Goal: Information Seeking & Learning: Learn about a topic

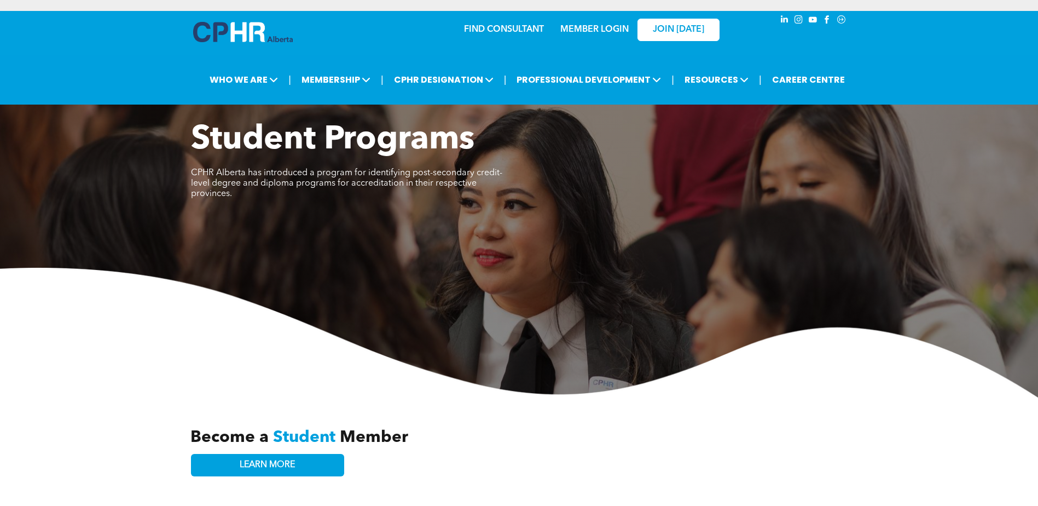
click at [152, 203] on div "Student Programs CPHR Alberta has introduced a program for identifying post-sec…" at bounding box center [519, 258] width 1038 height 277
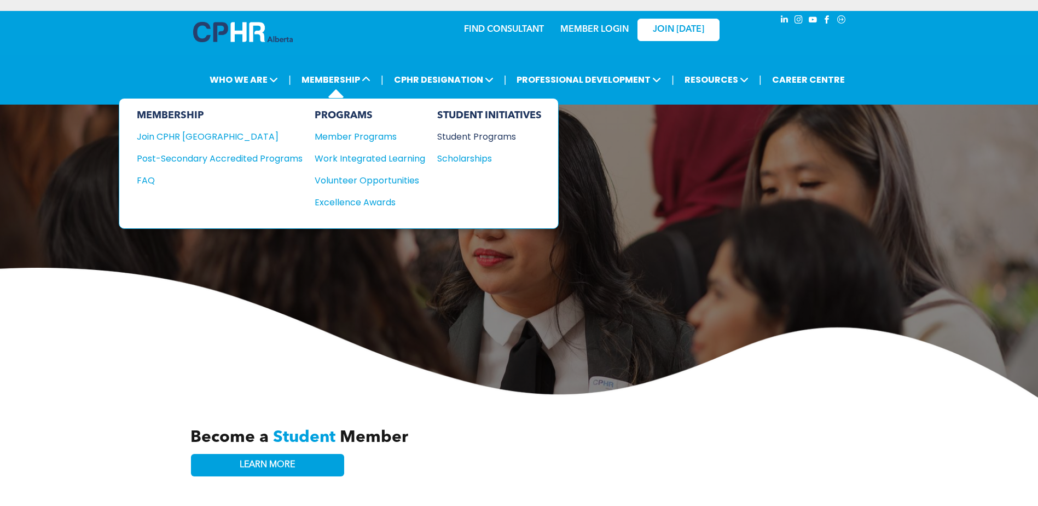
click at [482, 137] on div "Student Programs" at bounding box center [484, 137] width 94 height 14
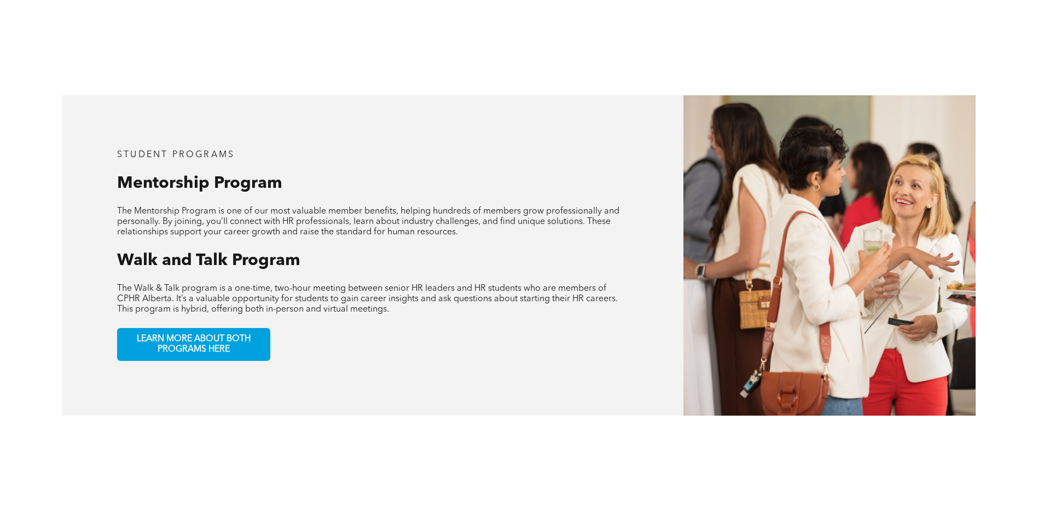
click at [56, 235] on div "student programs Mentorship Program The Mentorship Program is one of our most v…" at bounding box center [519, 255] width 1038 height 445
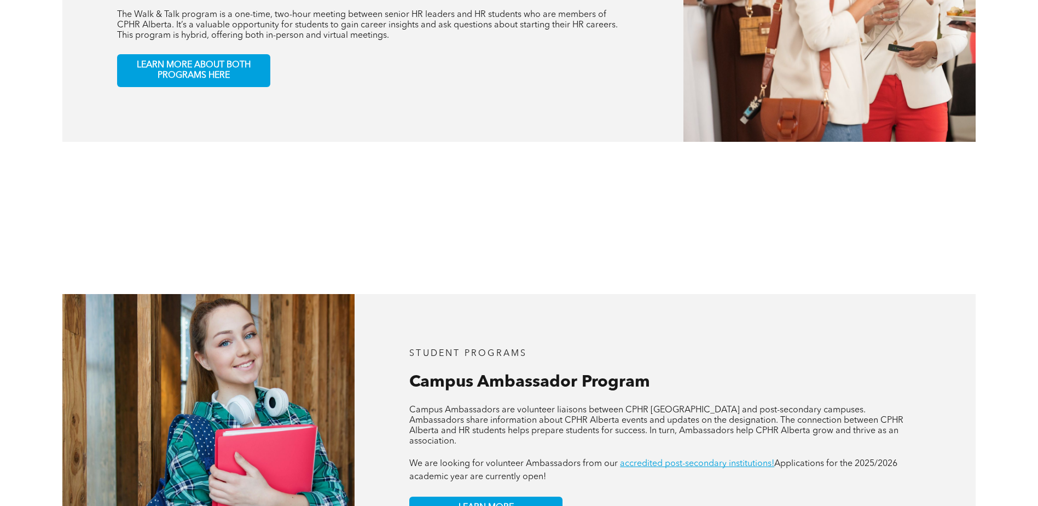
click at [55, 238] on div "STUDENT PROGRAMS Campus Ambassador Program APPLY NOW! Campus Ambassadors are vo…" at bounding box center [519, 434] width 1038 height 404
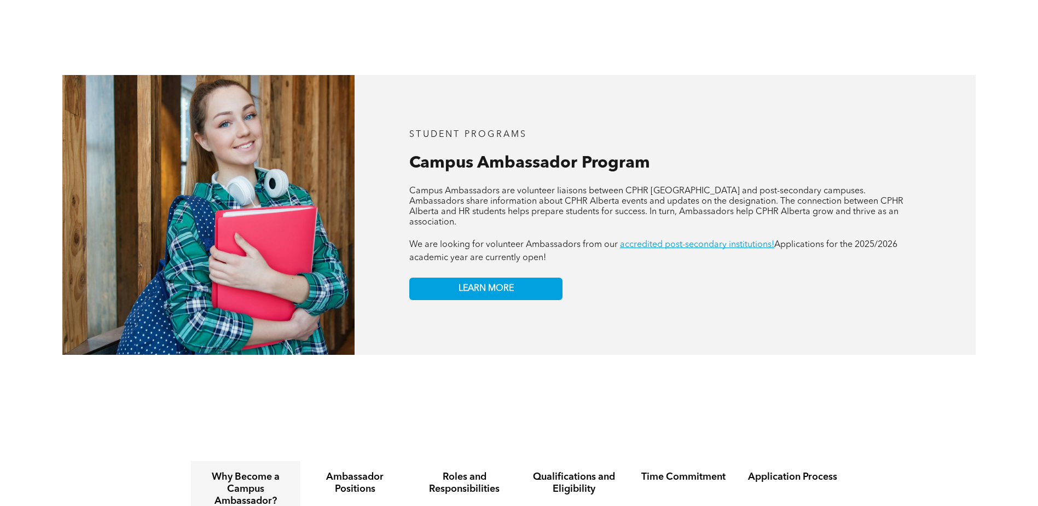
scroll to position [1259, 0]
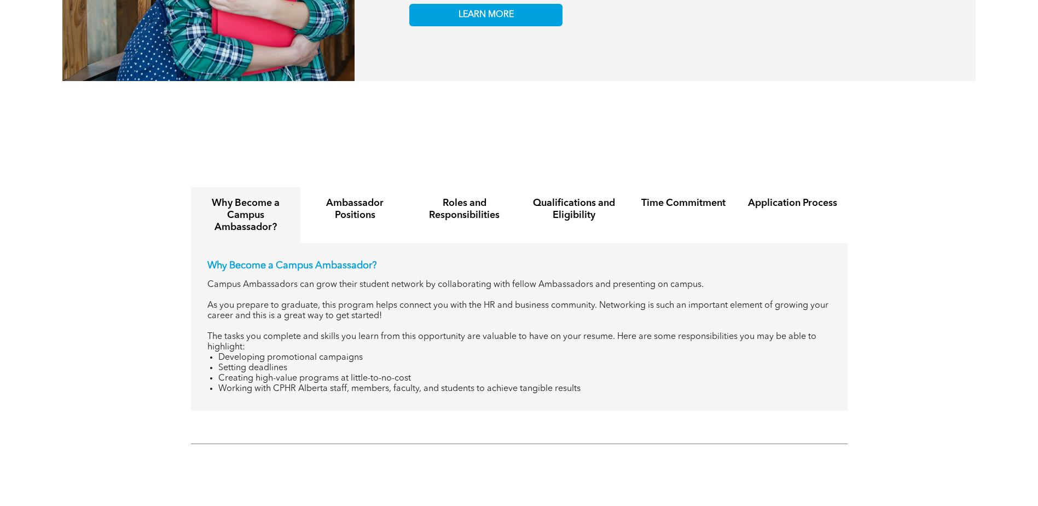
click at [38, 235] on div "Why Become a Campus Ambassador? Ambassador Positions Roles and Responsibilities…" at bounding box center [519, 296] width 1038 height 251
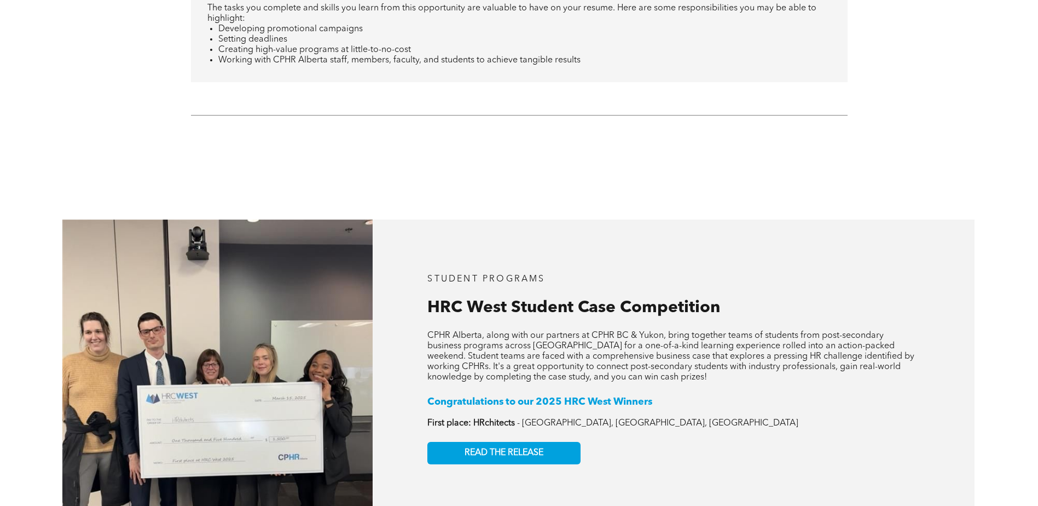
scroll to position [1751, 0]
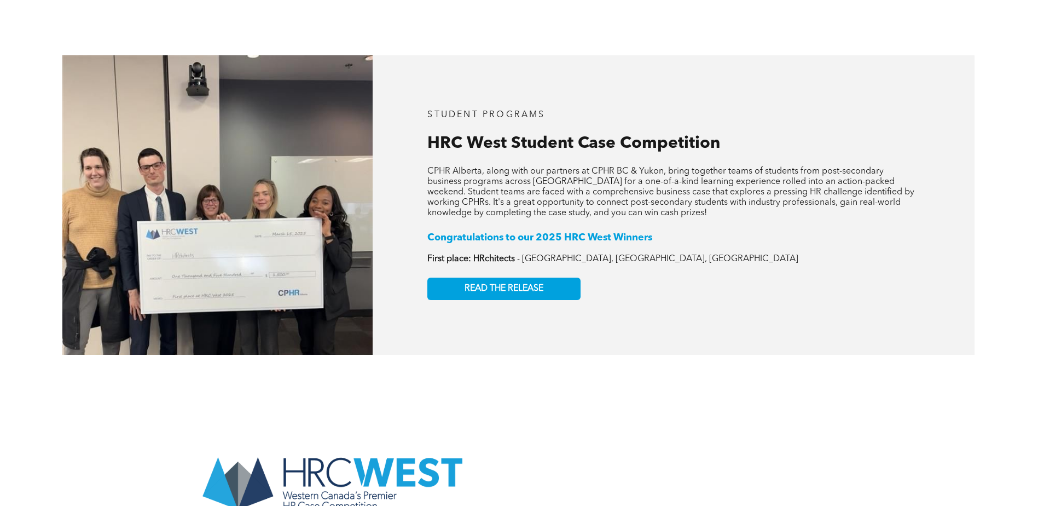
click at [837, 267] on div "STUDENT PROGRAMS HRC West Student Case Competition CPHR Alberta, along with our…" at bounding box center [674, 204] width 602 height 299
click at [836, 267] on div "STUDENT PROGRAMS HRC West Student Case Competition CPHR Alberta, along with our…" at bounding box center [674, 204] width 602 height 299
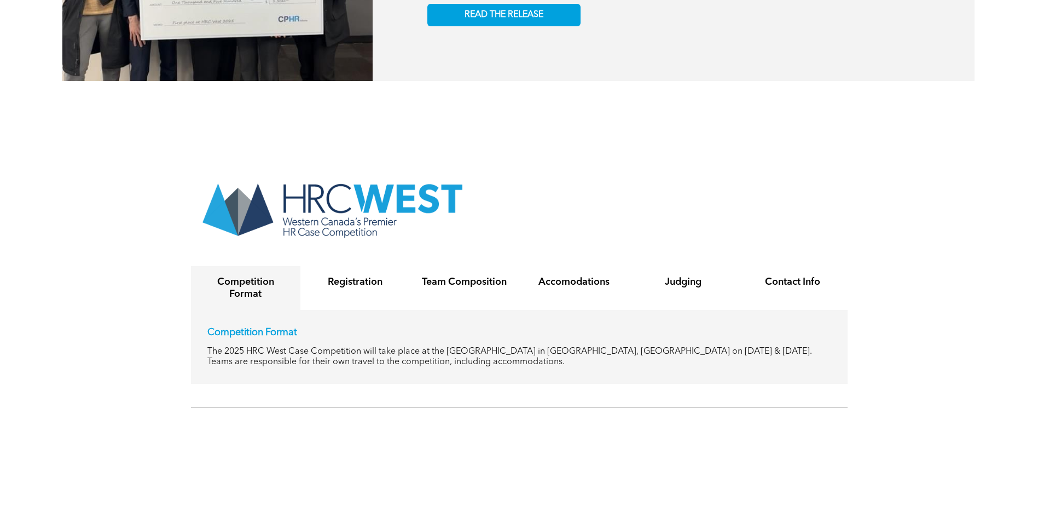
scroll to position [2080, 0]
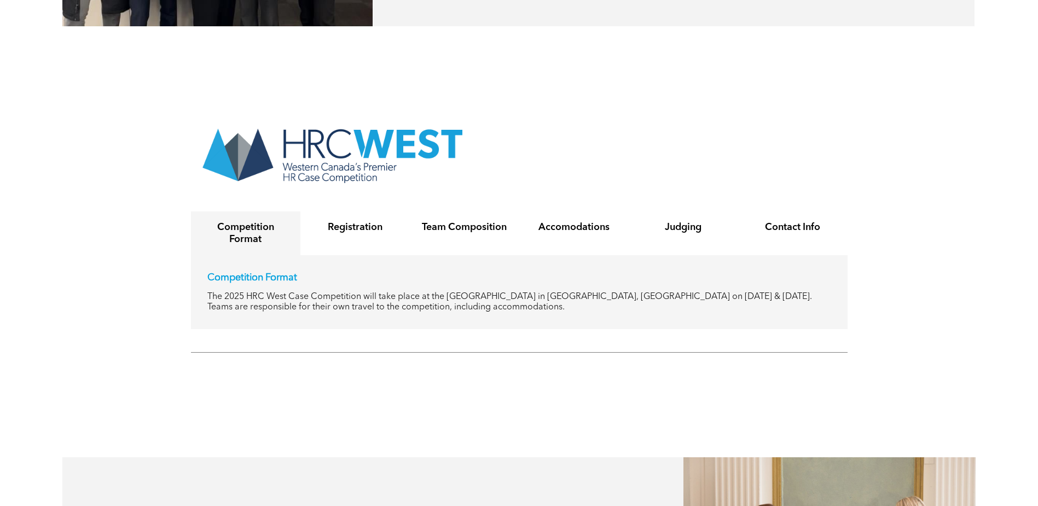
click at [840, 167] on div "Competition Format Registration Team Composition Accomodations Judging Contact …" at bounding box center [519, 223] width 657 height 212
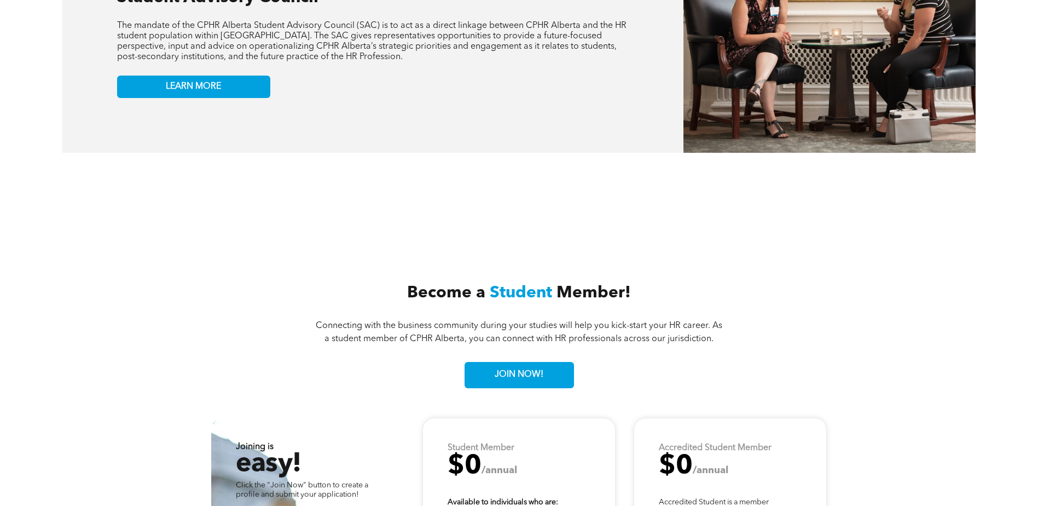
scroll to position [2901, 0]
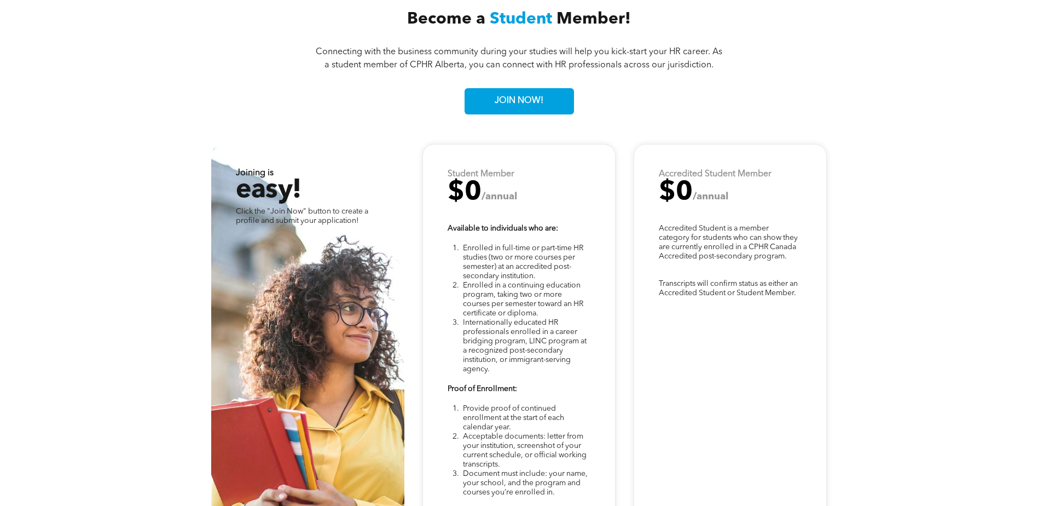
click at [143, 206] on div "Click the "Join Now" button to create a profile and submit your application! Jo…" at bounding box center [519, 439] width 1038 height 591
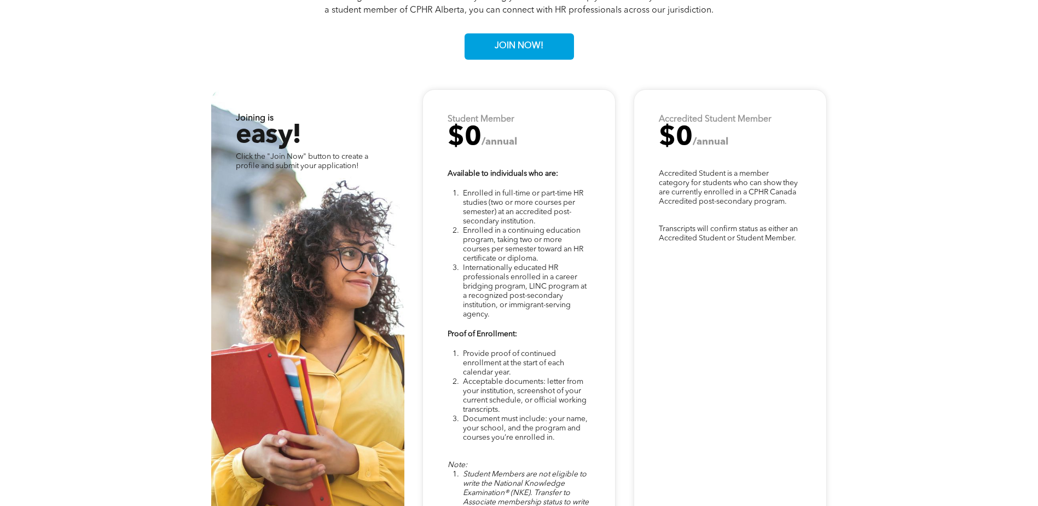
click at [143, 206] on div "Click the "Join Now" button to create a profile and submit your application! Jo…" at bounding box center [519, 384] width 1038 height 591
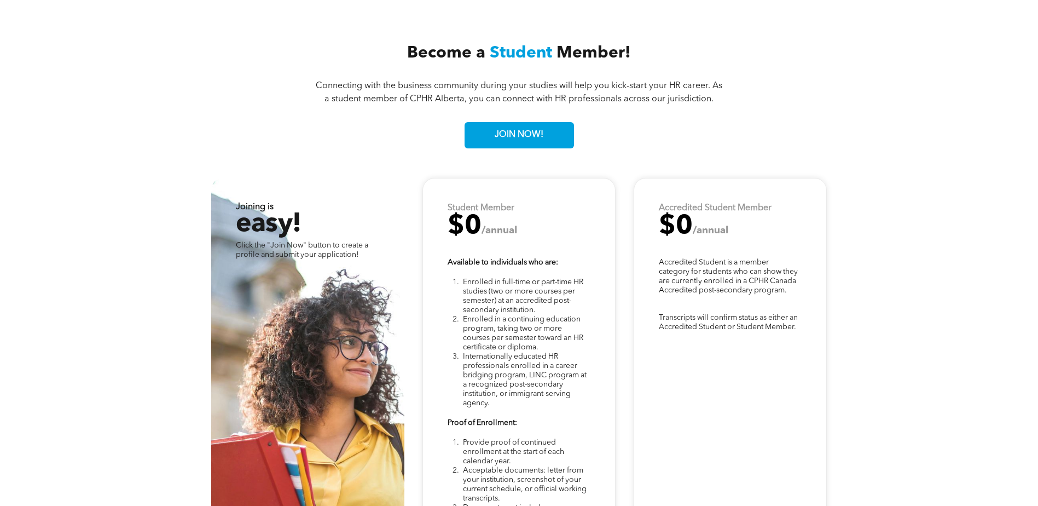
click at [143, 206] on div "Click the "Join Now" button to create a profile and submit your application! Jo…" at bounding box center [519, 473] width 1038 height 591
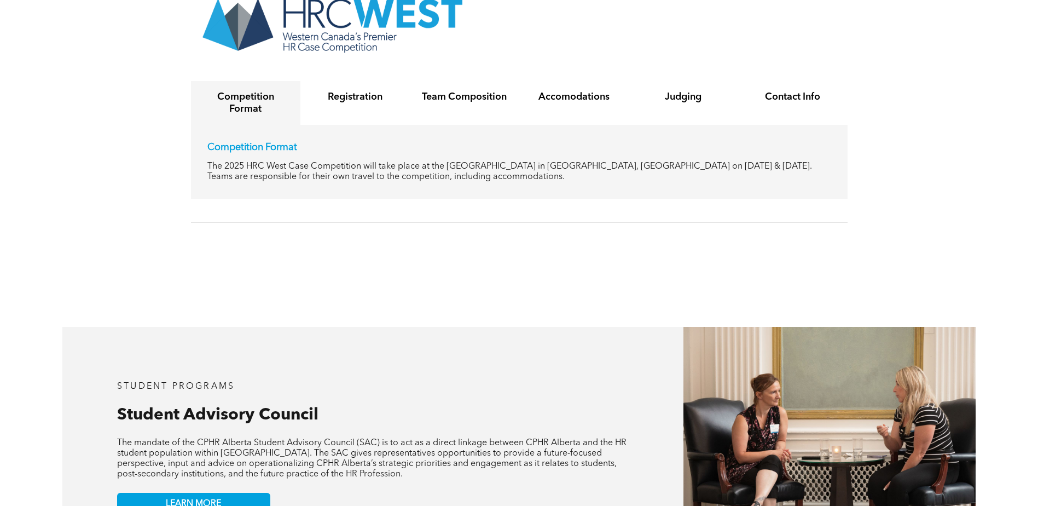
scroll to position [2757, 0]
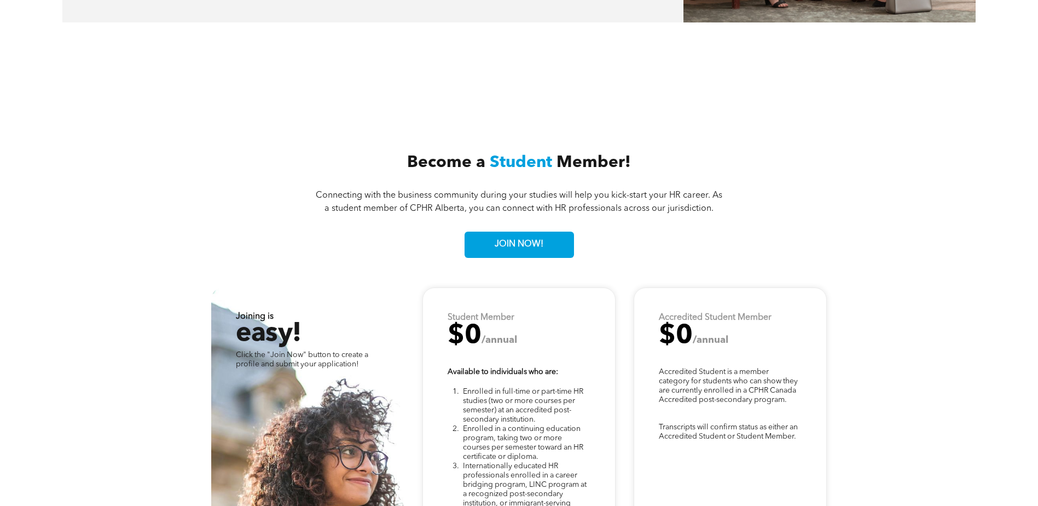
click at [144, 206] on div "Become a Student Member! Connecting with the business community during your stu…" at bounding box center [519, 199] width 1038 height 175
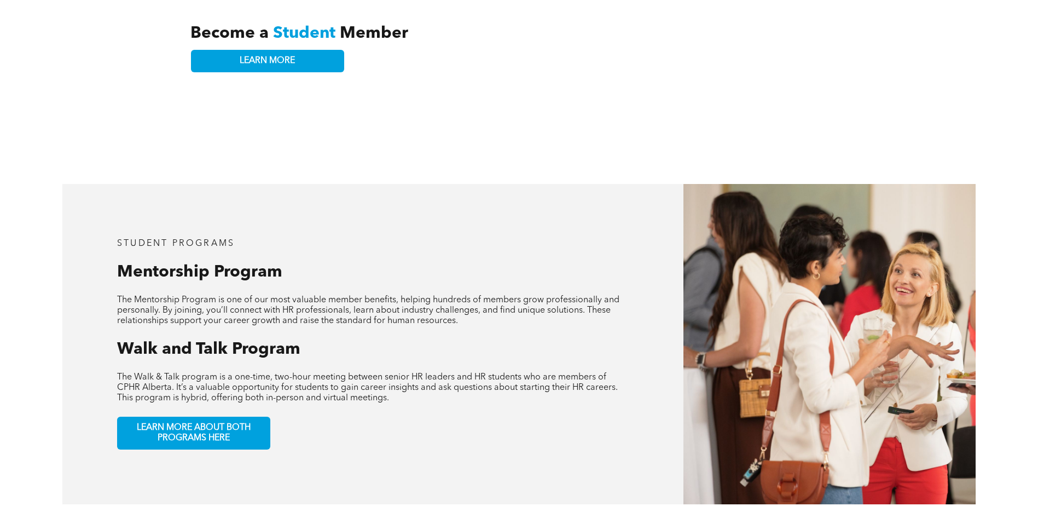
scroll to position [0, 0]
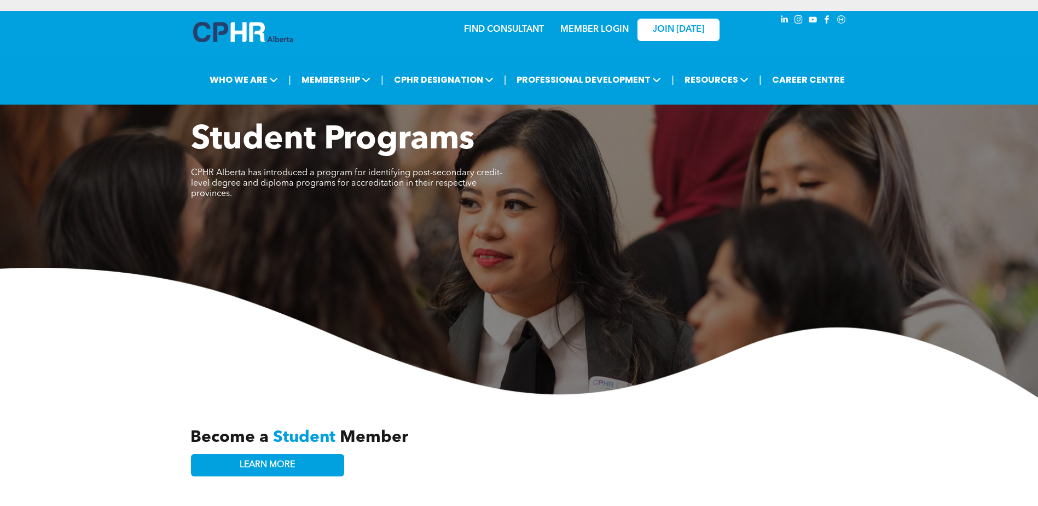
click at [128, 212] on div "Student Programs CPHR Alberta has introduced a program for identifying post-sec…" at bounding box center [519, 258] width 1038 height 277
click at [237, 32] on img at bounding box center [243, 32] width 100 height 20
